Goal: Information Seeking & Learning: Learn about a topic

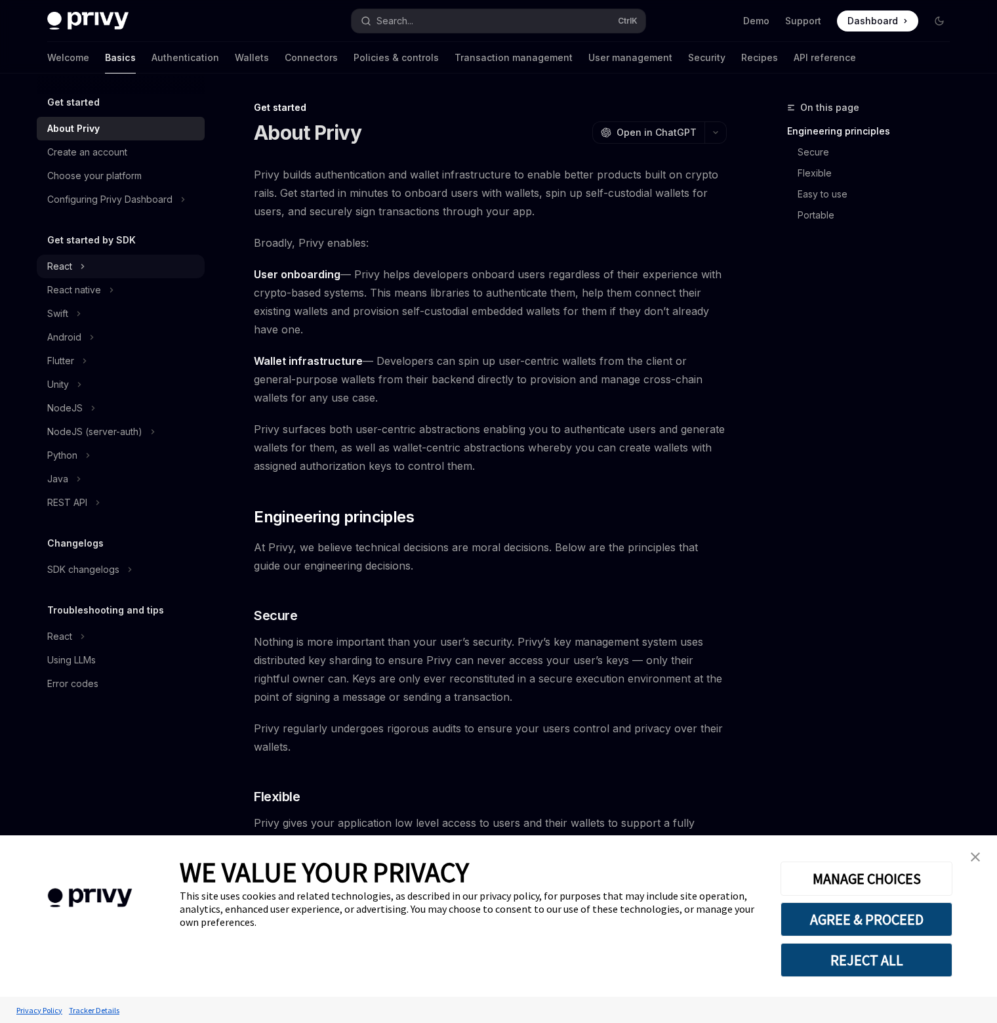
click at [99, 269] on button "React" at bounding box center [121, 267] width 168 height 24
type textarea "*"
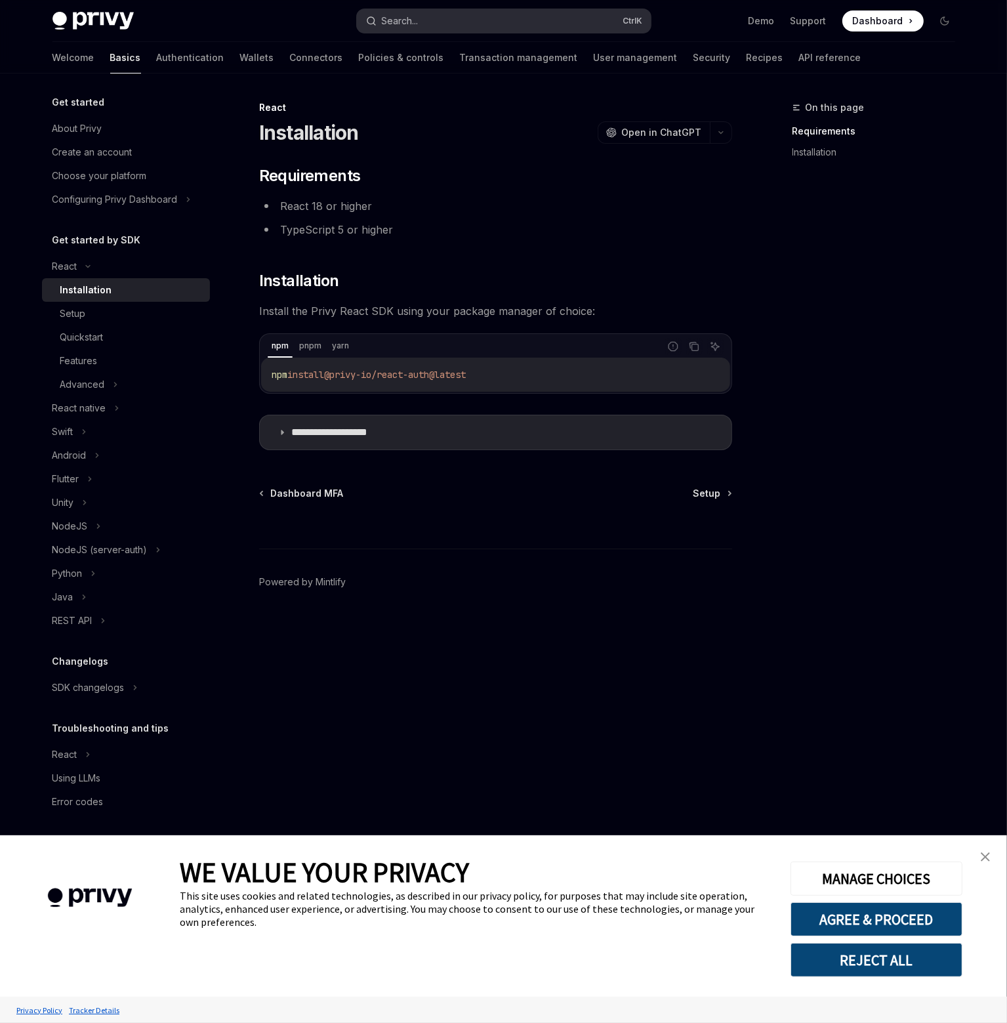
click at [520, 13] on button "Search... Ctrl K" at bounding box center [504, 21] width 294 height 24
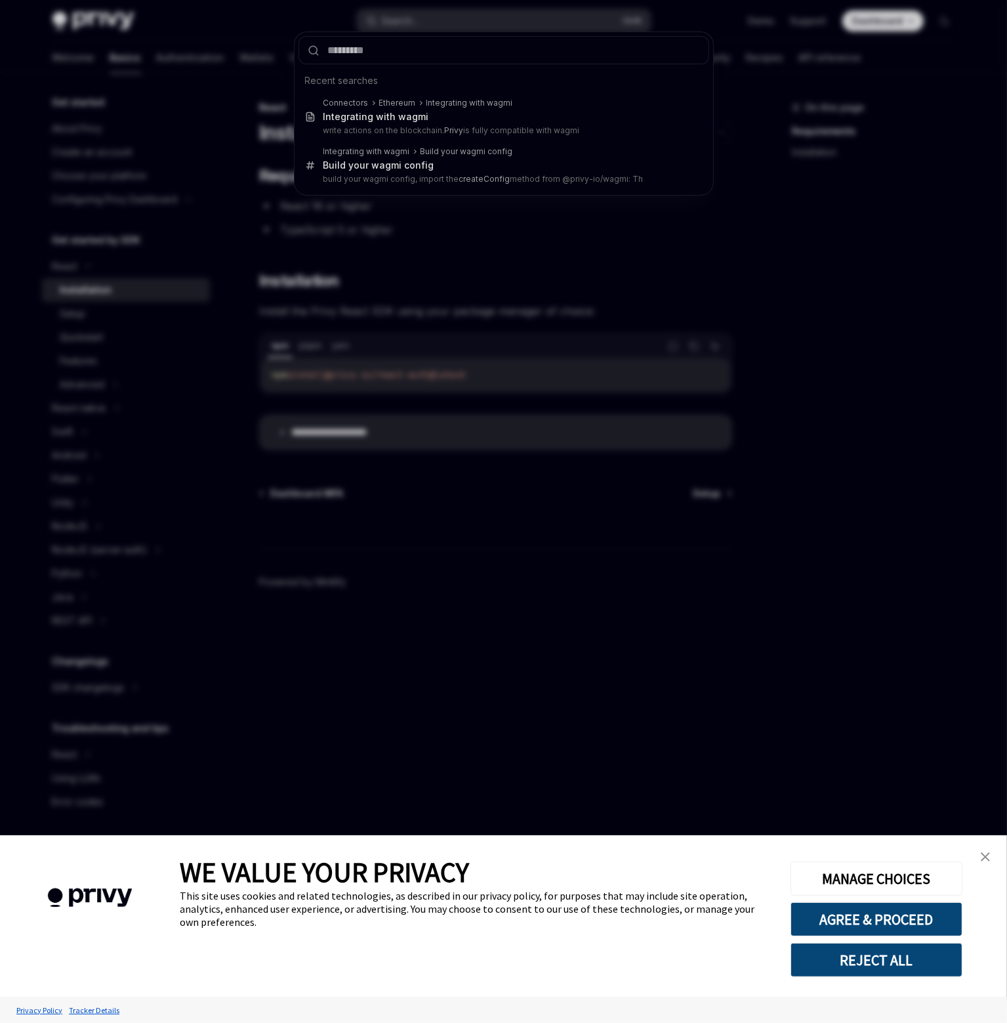
type input "********"
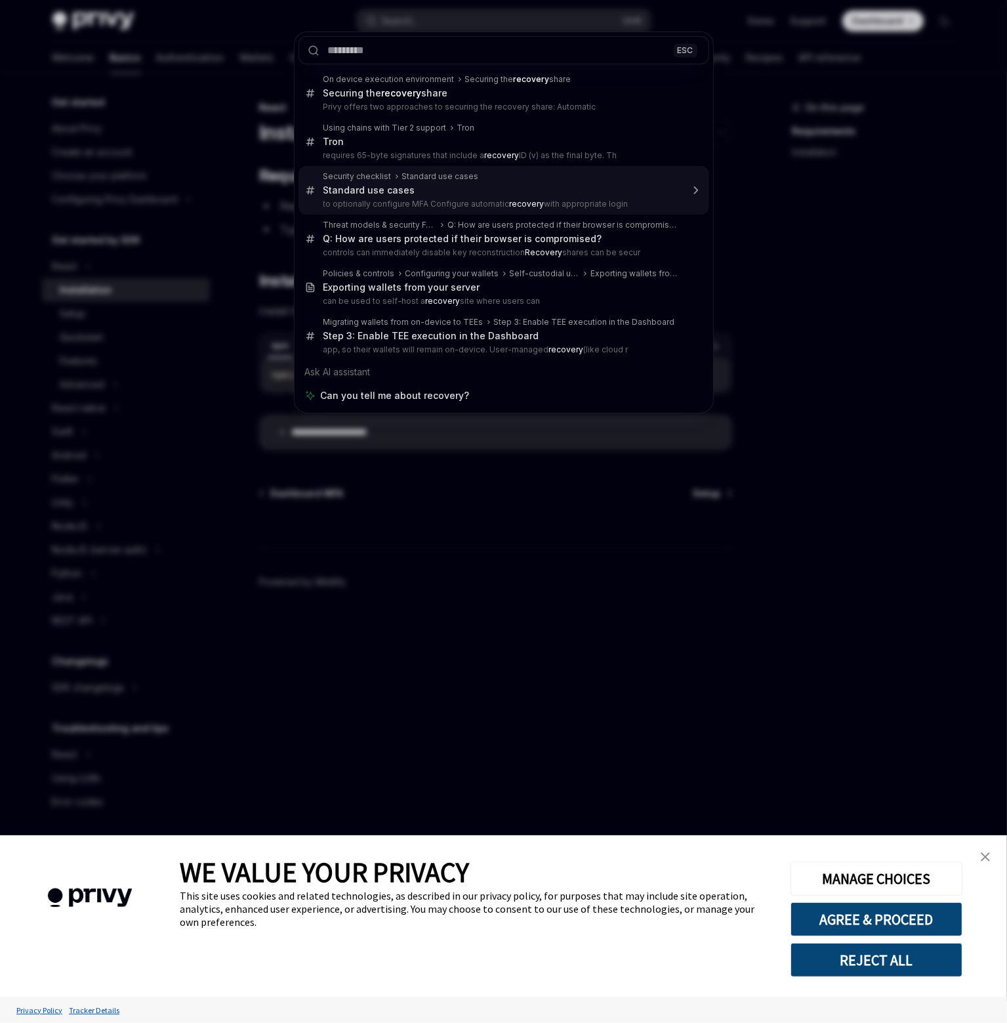
type textarea "*"
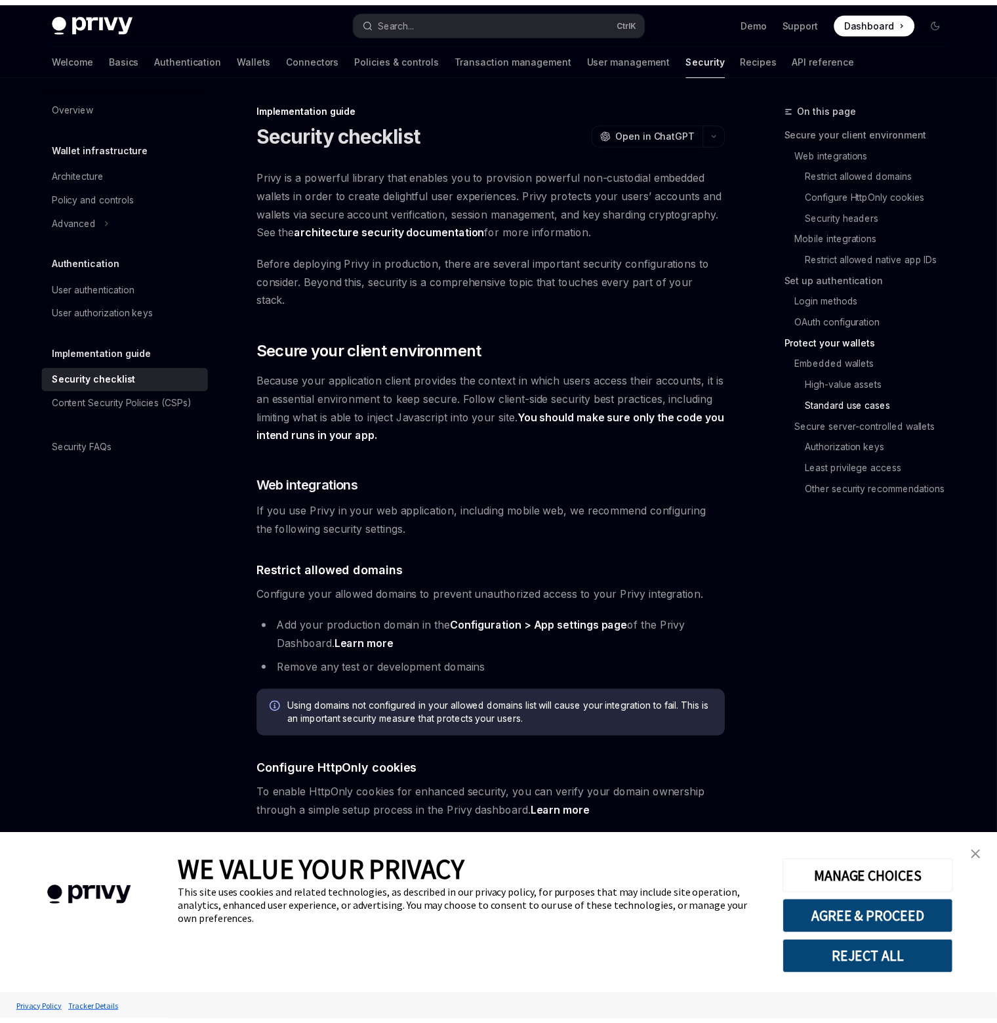
scroll to position [1932, 0]
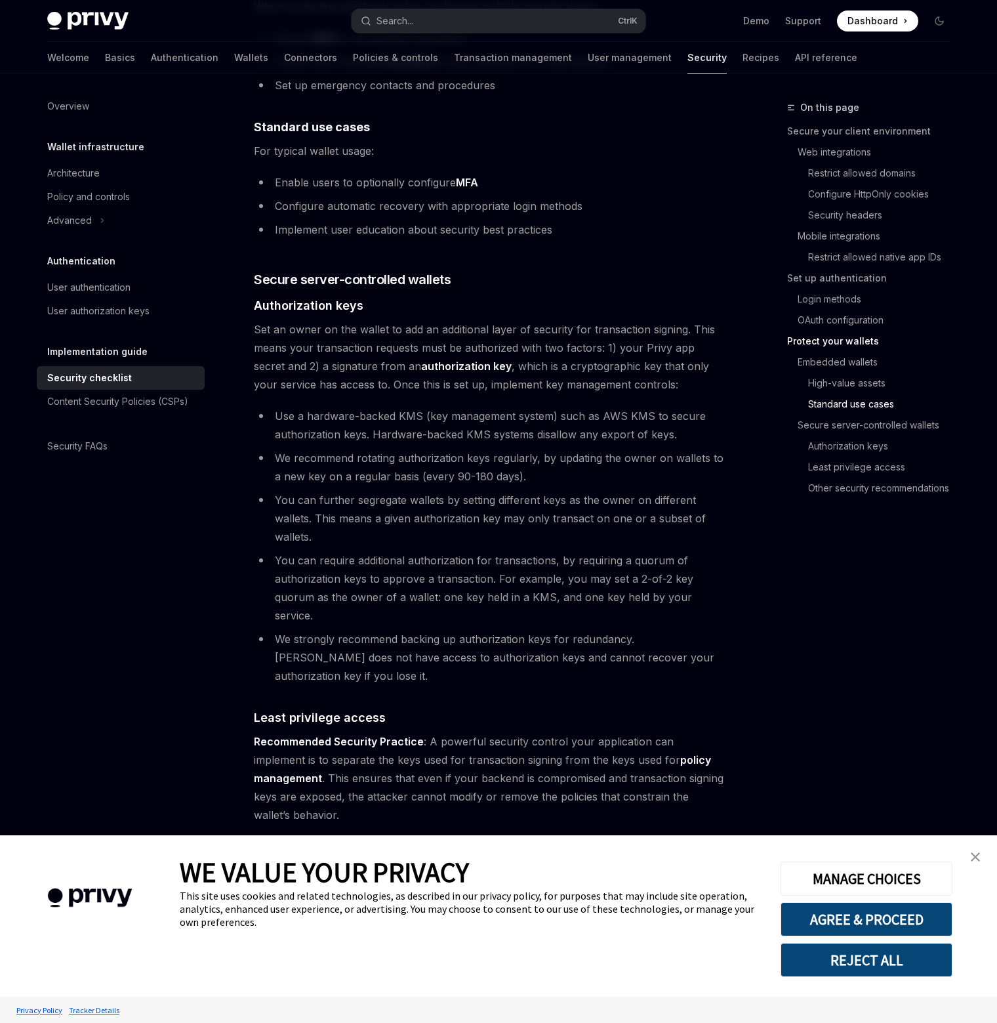
click at [623, 220] on li "Implement user education about security best practices" at bounding box center [490, 229] width 473 height 18
click at [588, 270] on h3 "​ Secure server-controlled wallets" at bounding box center [490, 279] width 473 height 18
